Goal: Task Accomplishment & Management: Manage account settings

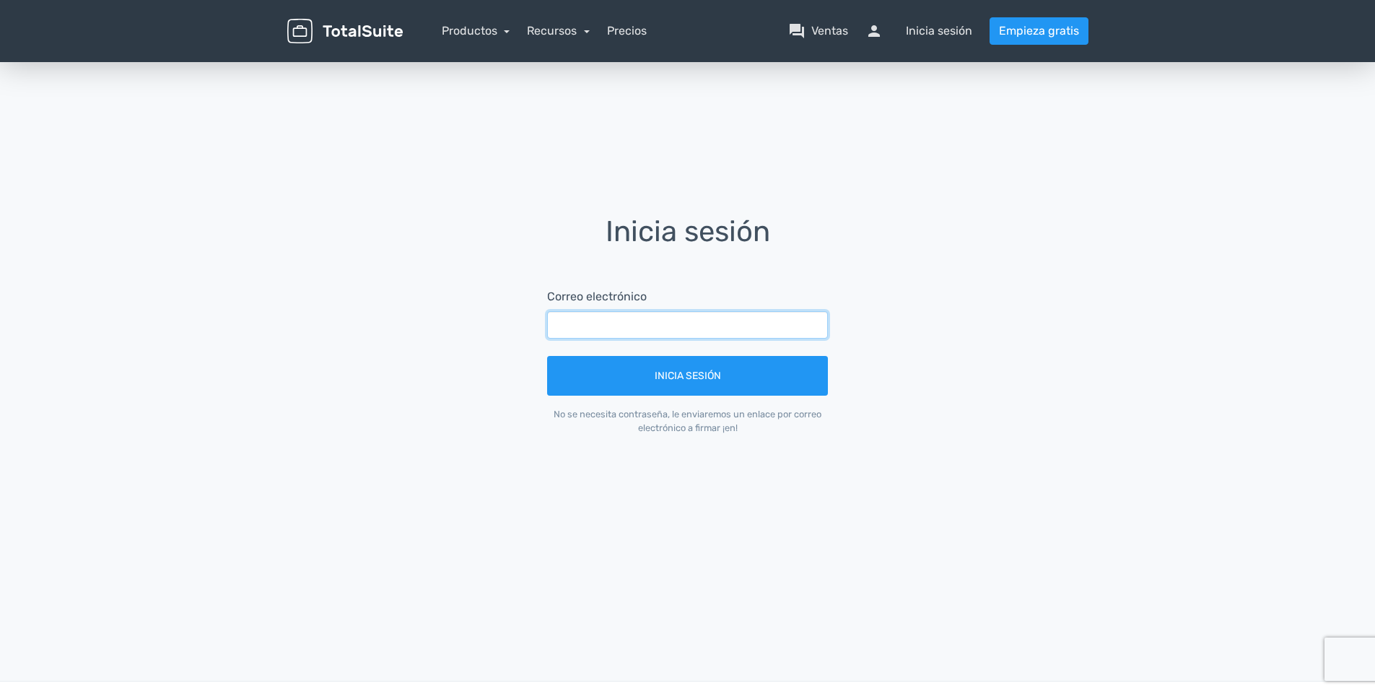
click at [561, 321] on input "text" at bounding box center [687, 324] width 281 height 27
type input "blueflowerevents2025@gmail.com"
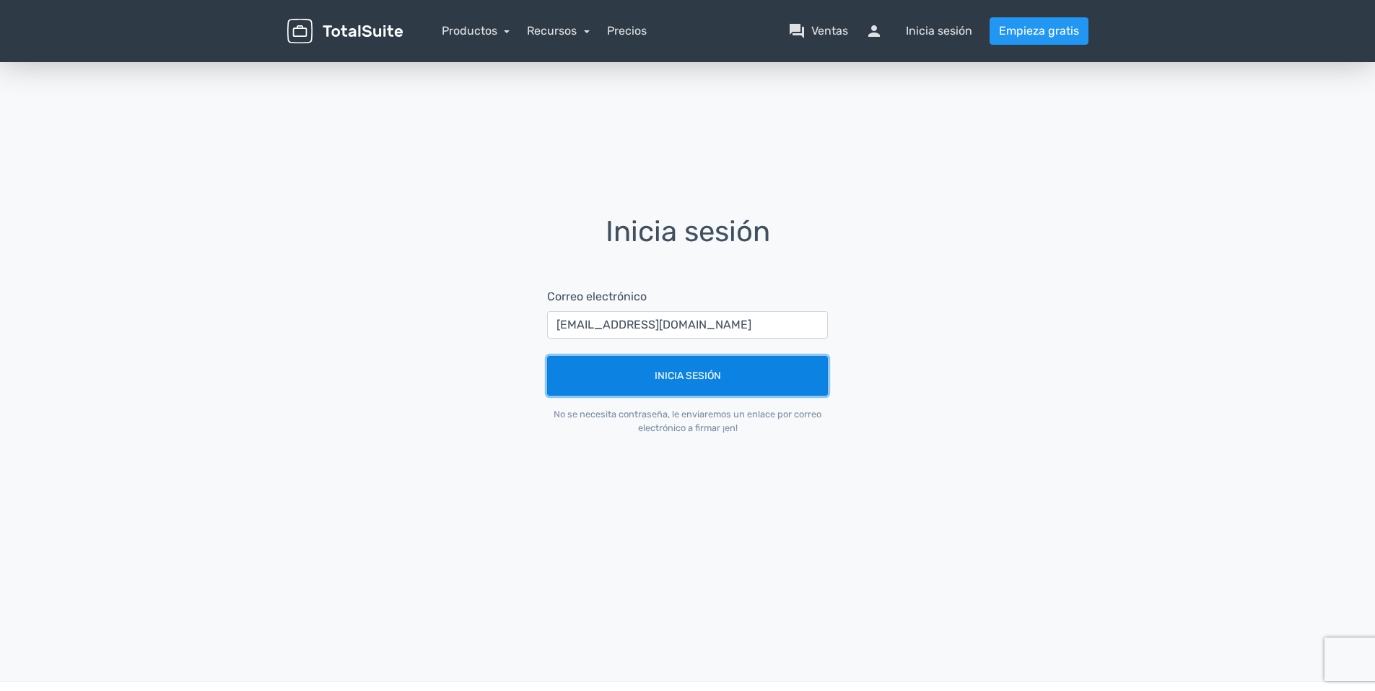
click at [713, 382] on button "Inicia sesión" at bounding box center [687, 376] width 281 height 40
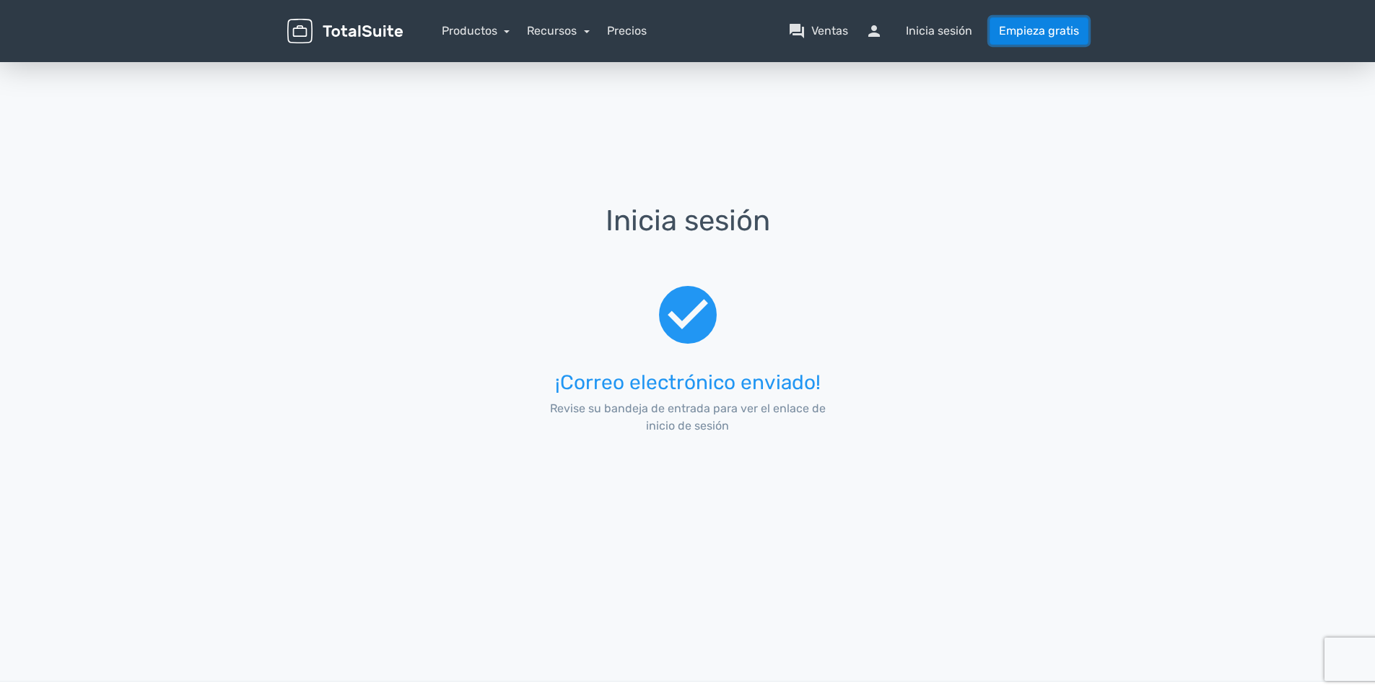
click at [1012, 27] on link "Empieza gratis" at bounding box center [1038, 30] width 99 height 27
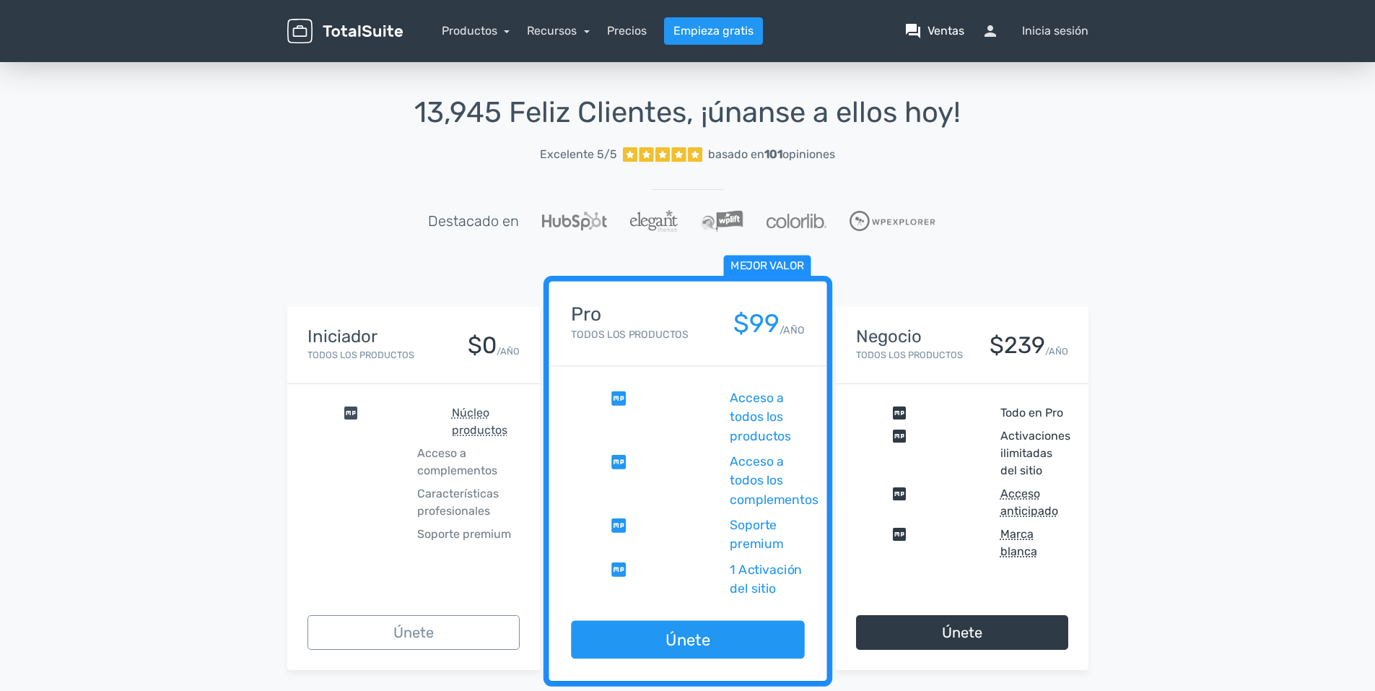
click at [952, 27] on font "Ventas" at bounding box center [945, 30] width 37 height 17
click at [923, 30] on link "question_answer Ventas" at bounding box center [934, 30] width 60 height 17
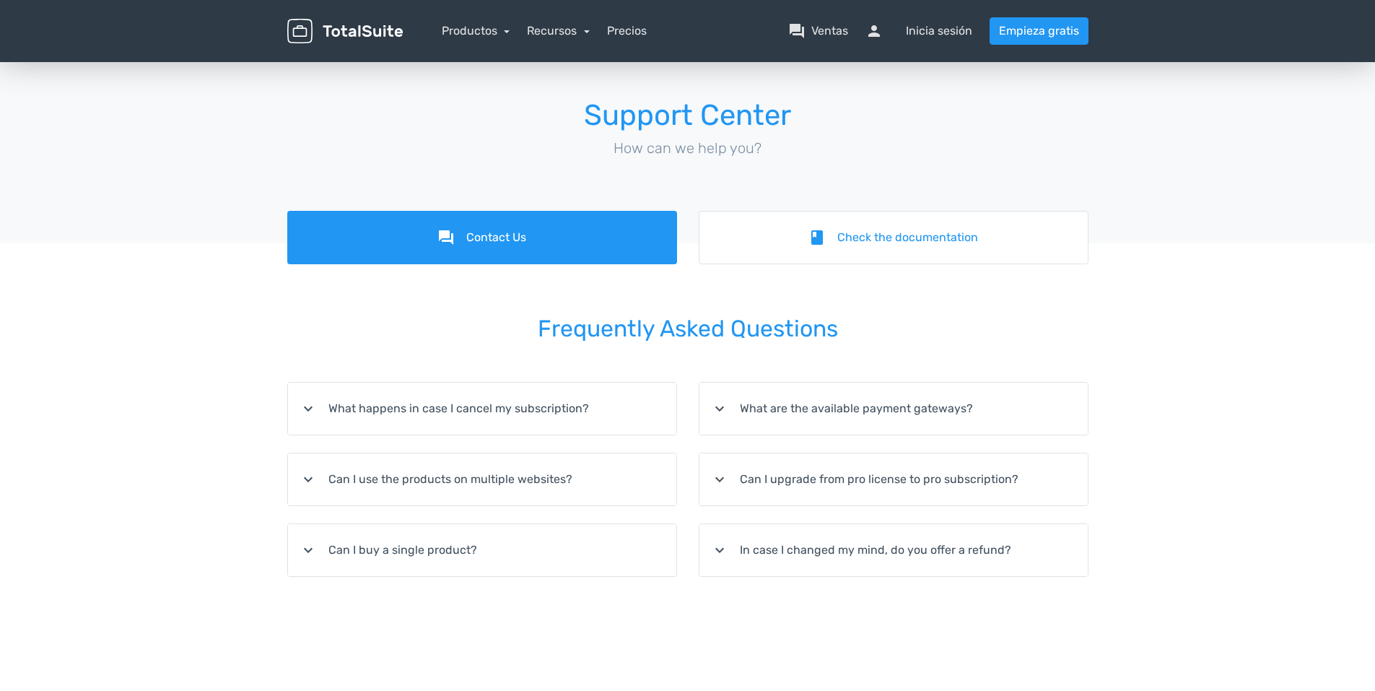
click at [923, 30] on font "Inicia sesión" at bounding box center [939, 30] width 66 height 17
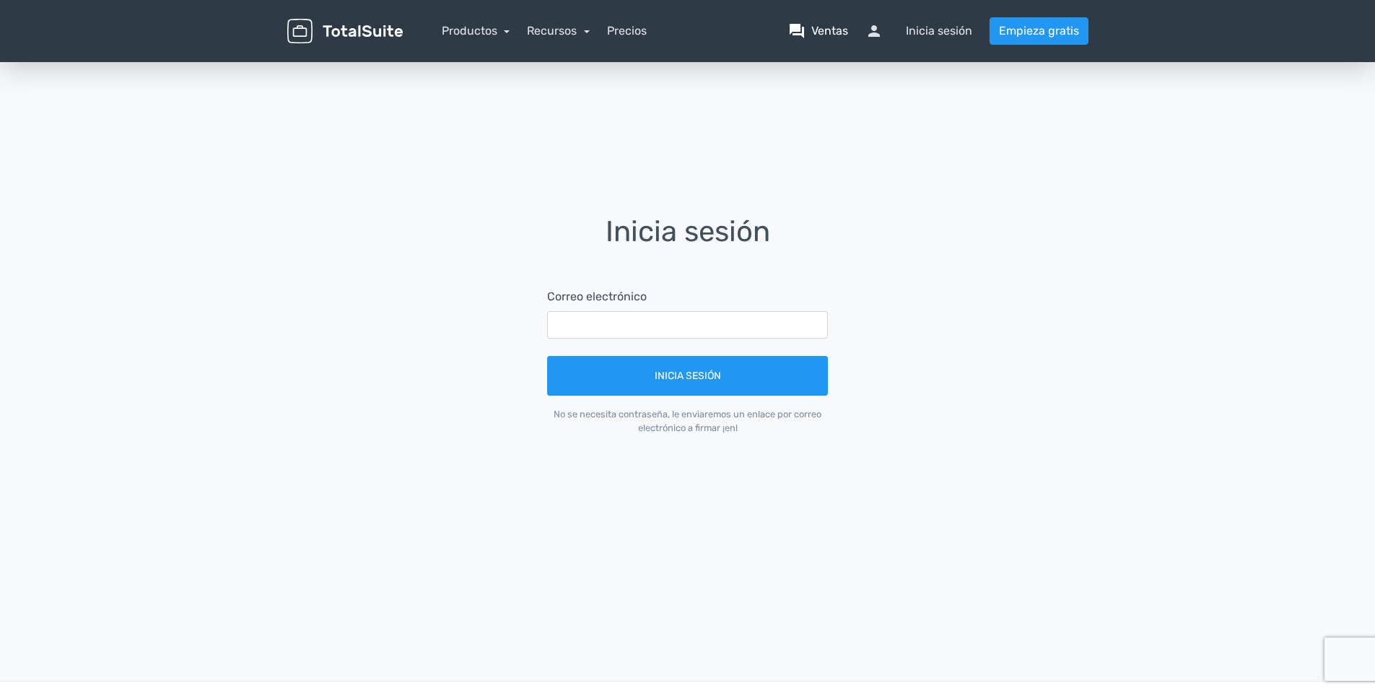
click at [823, 30] on font "Ventas" at bounding box center [829, 30] width 37 height 17
click at [573, 315] on input "text" at bounding box center [687, 324] width 281 height 27
type input "[EMAIL_ADDRESS][DOMAIN_NAME]"
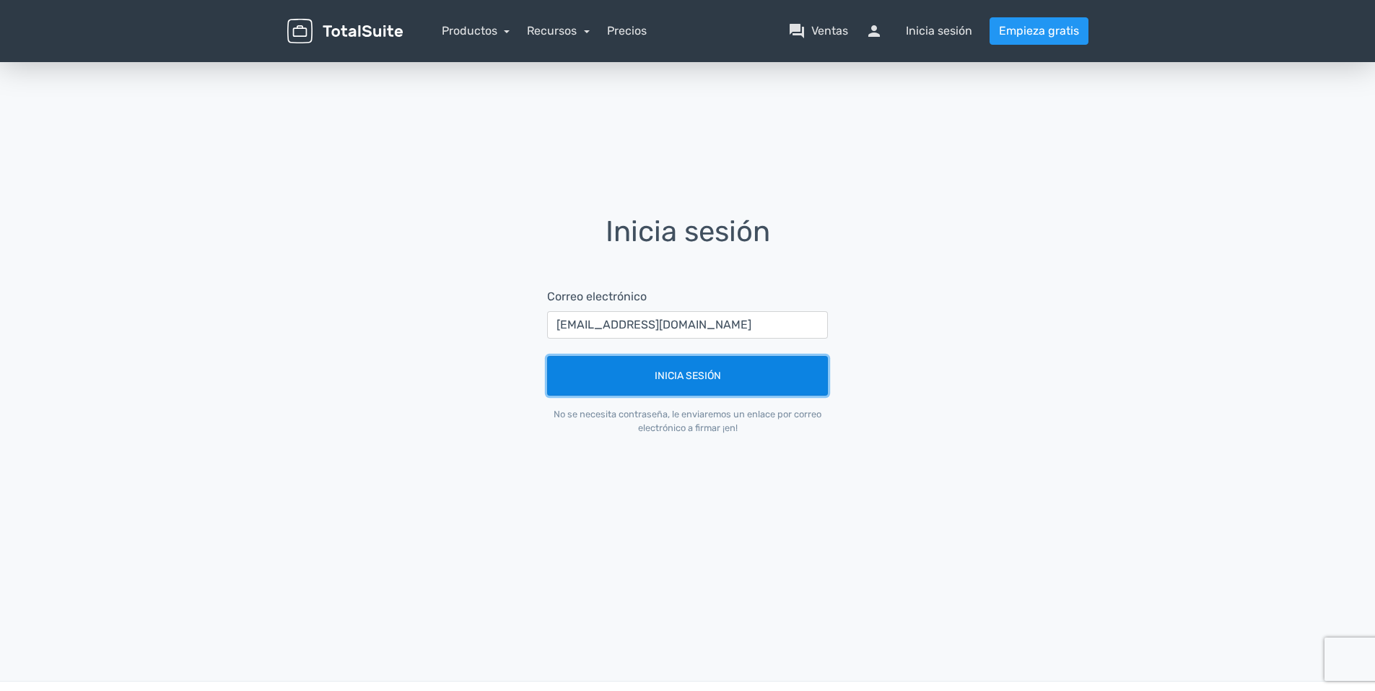
click at [652, 385] on button "Inicia sesión" at bounding box center [687, 376] width 281 height 40
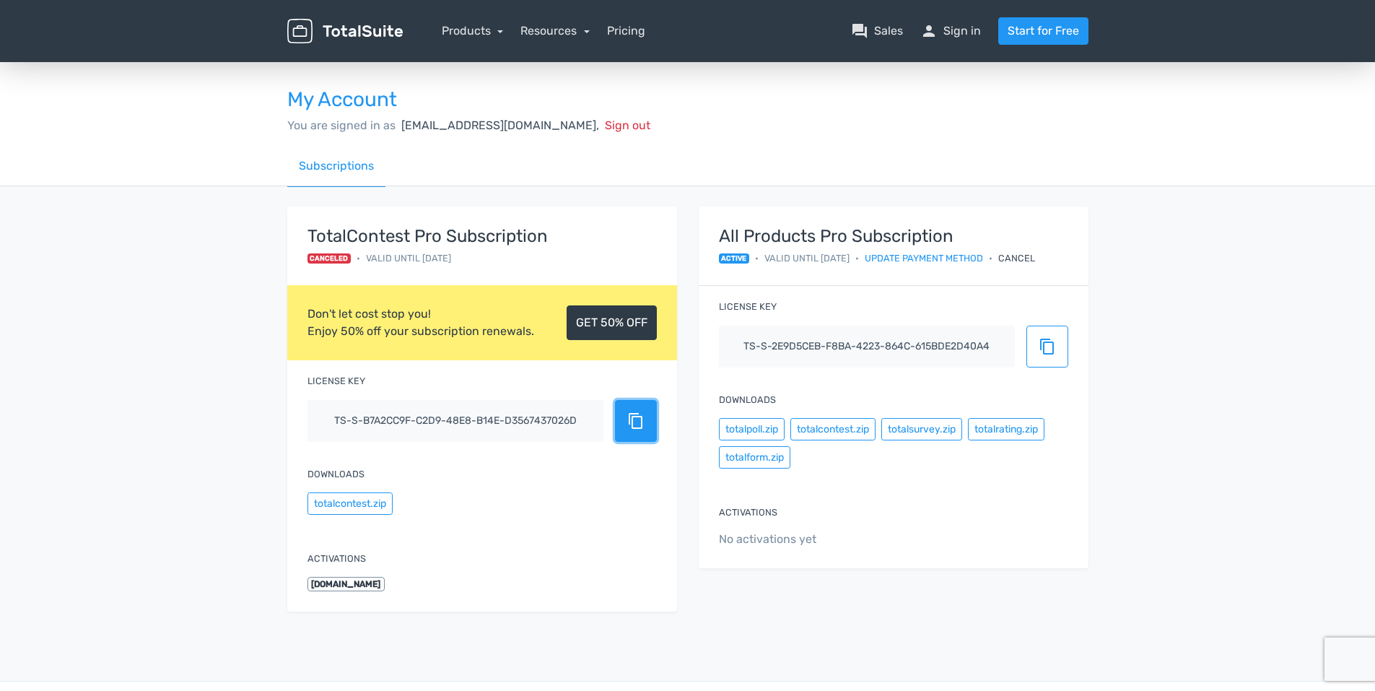
click at [647, 433] on button "content_copy" at bounding box center [636, 421] width 42 height 42
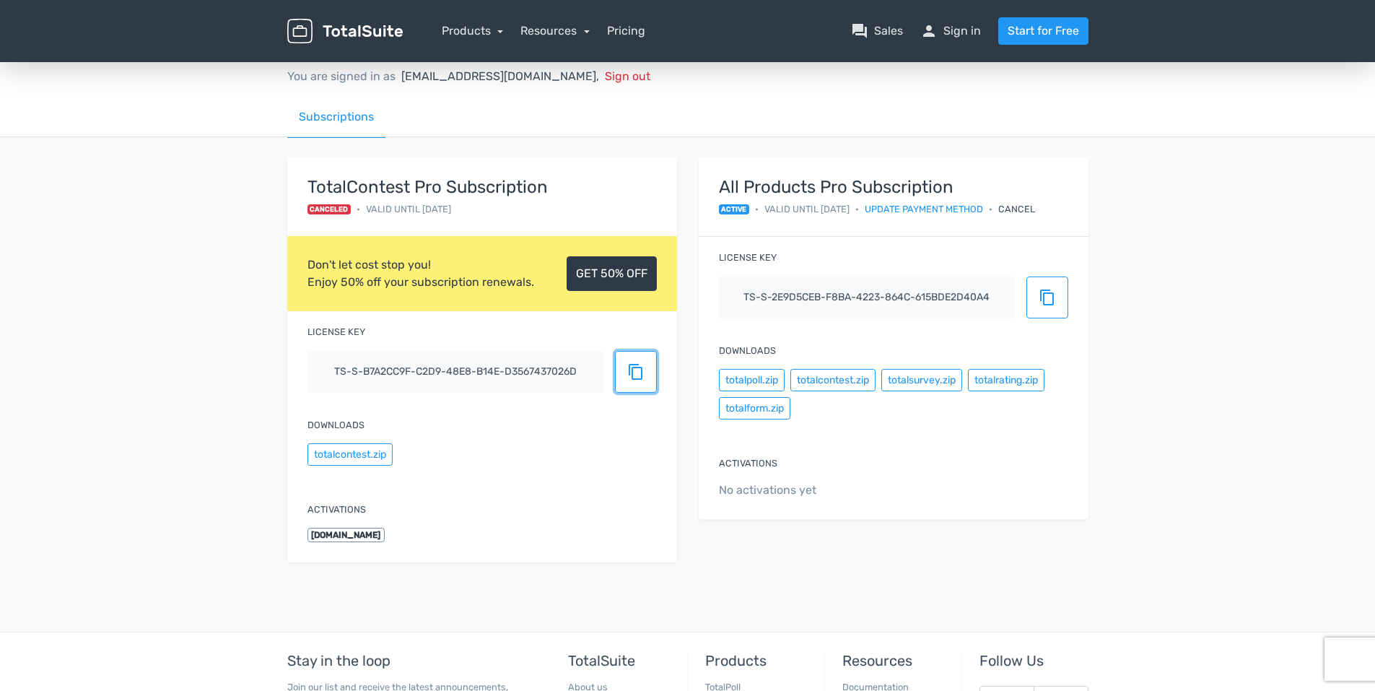
scroll to position [72, 0]
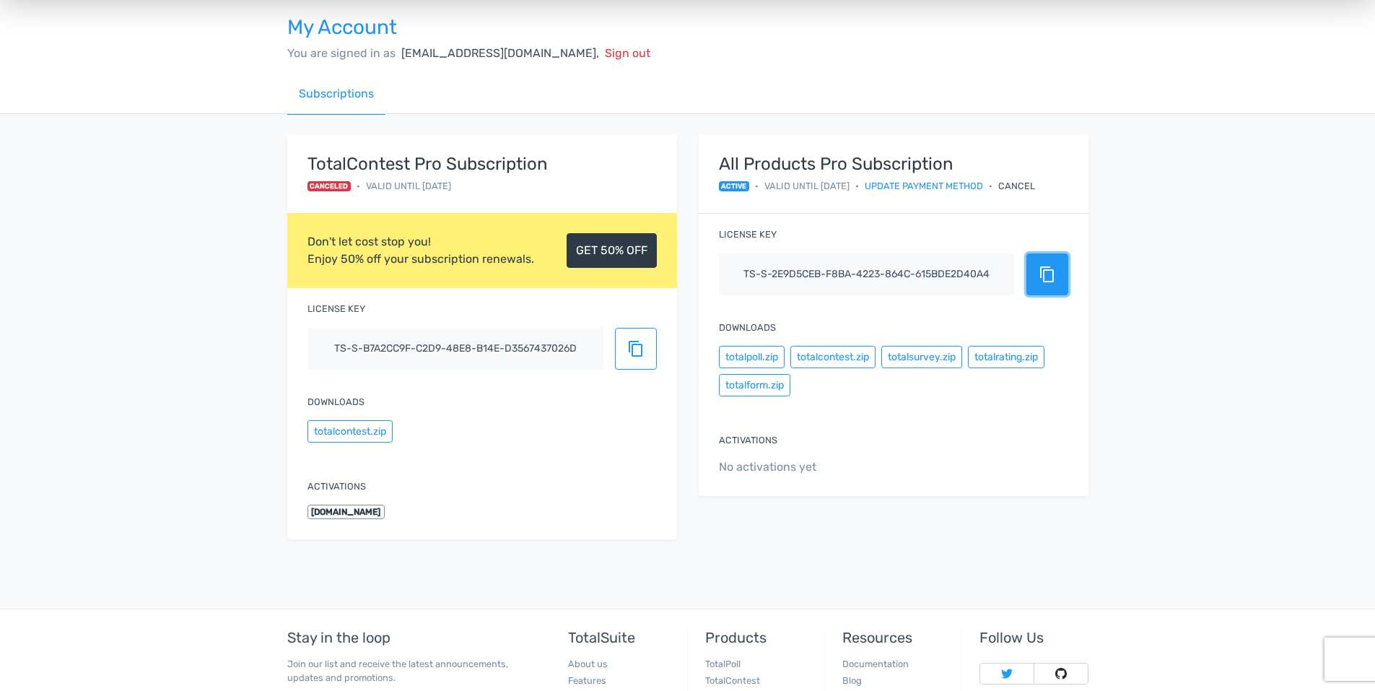
click at [1040, 273] on span "content_copy" at bounding box center [1046, 274] width 17 height 17
drag, startPoint x: 736, startPoint y: 274, endPoint x: 748, endPoint y: 274, distance: 11.5
click at [748, 274] on input "ts-s-2e9d5ceb-f8ba-4223-864c-615bde2d40a4" at bounding box center [867, 274] width 296 height 42
drag, startPoint x: 760, startPoint y: 270, endPoint x: 997, endPoint y: 325, distance: 243.6
click at [999, 325] on div "All Products Pro Subscription active • Valid until 24/8/2026 • Update payment m…" at bounding box center [893, 315] width 390 height 362
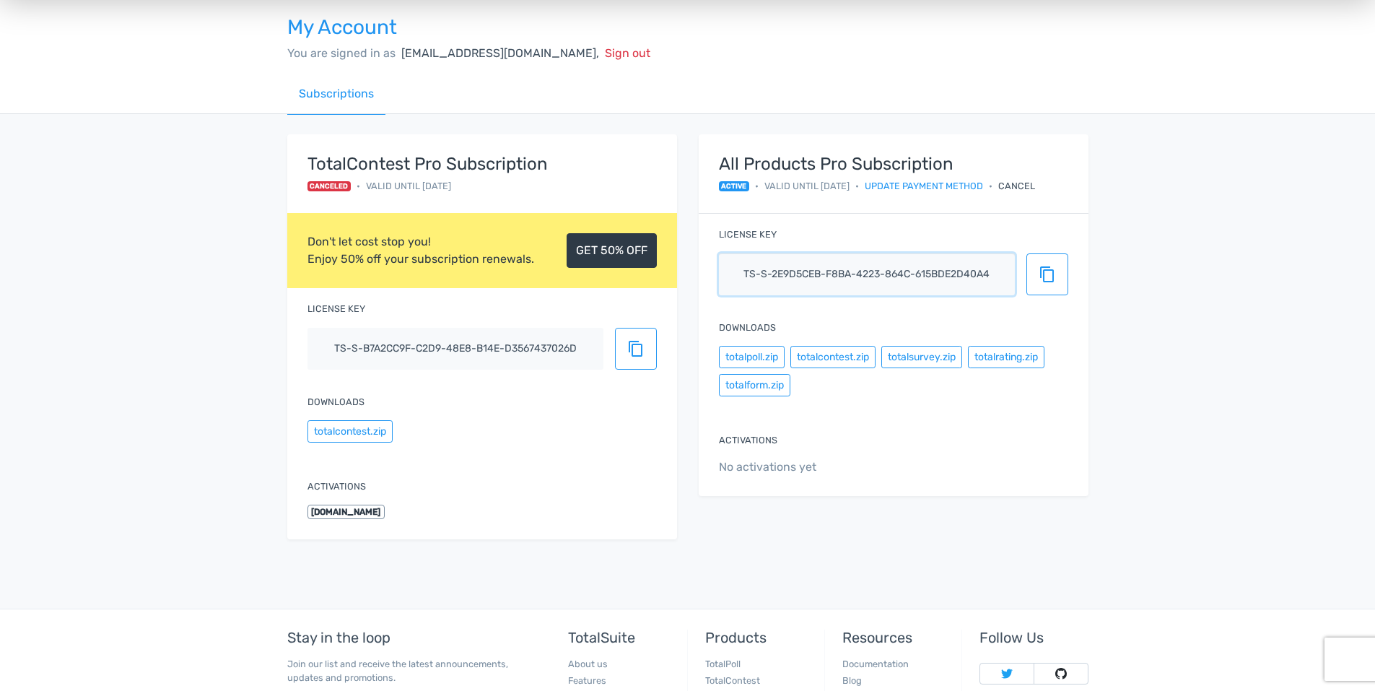
drag, startPoint x: 735, startPoint y: 269, endPoint x: 1009, endPoint y: 320, distance: 278.9
click at [1009, 320] on div "All Products Pro Subscription active • Valid until 24/8/2026 • Update payment m…" at bounding box center [893, 315] width 390 height 362
drag, startPoint x: 1009, startPoint y: 320, endPoint x: 986, endPoint y: 306, distance: 26.6
drag, startPoint x: 986, startPoint y: 306, endPoint x: 1002, endPoint y: 297, distance: 18.1
click at [1002, 297] on div "License key ts-s-2e9d5ceb-f8ba-4223-864c-615bde2d40a4 content_copy" at bounding box center [893, 260] width 390 height 92
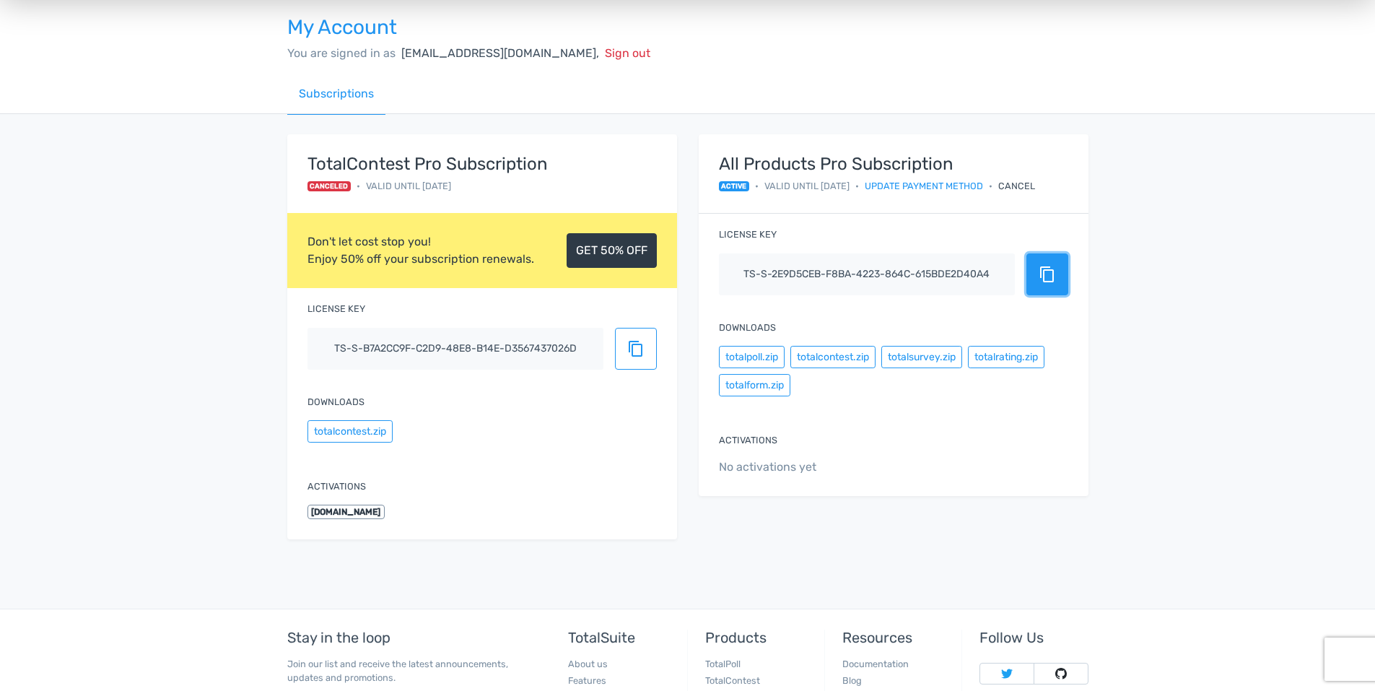
click at [1055, 281] on span "content_copy" at bounding box center [1046, 274] width 17 height 17
